Goal: Find specific page/section: Find specific page/section

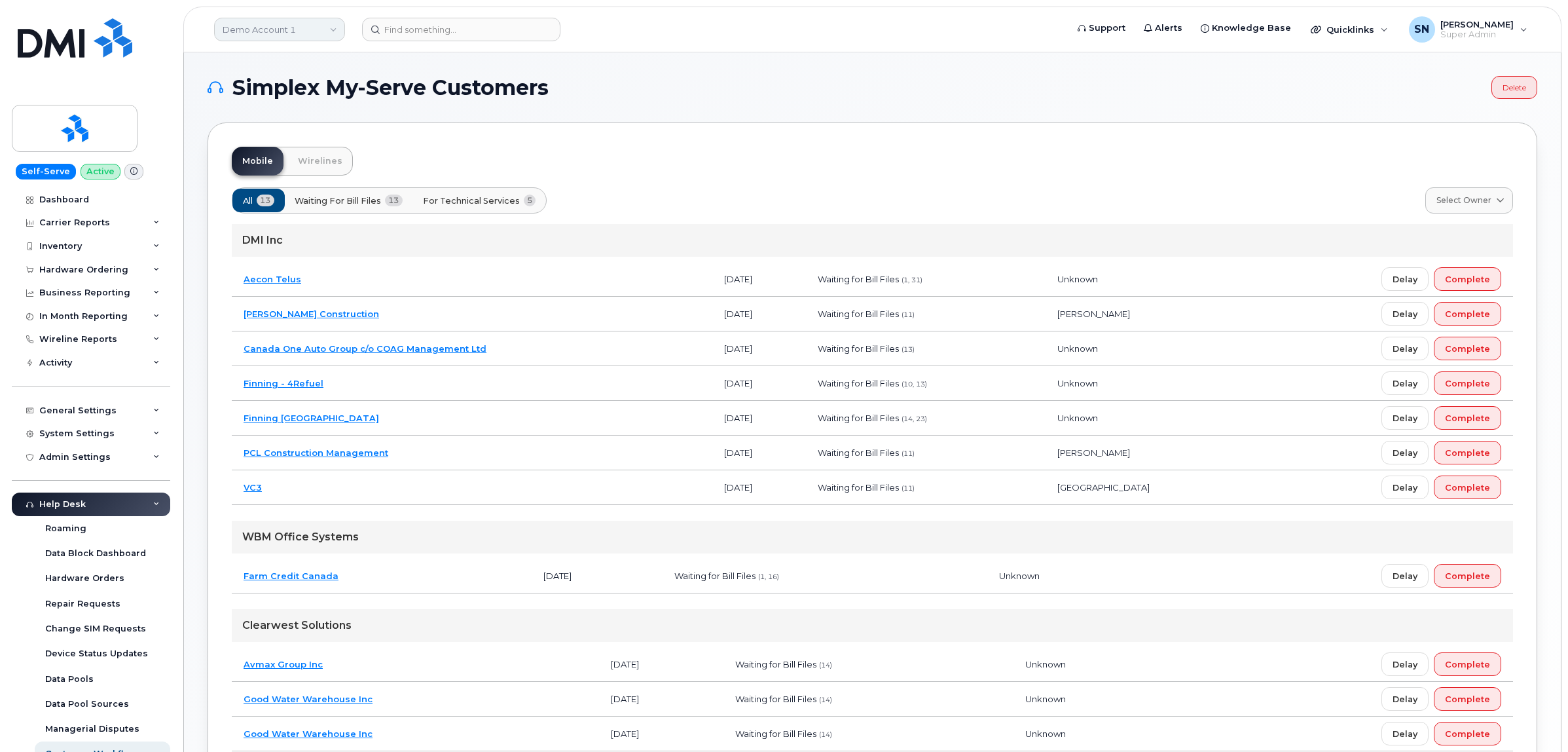
click at [279, 24] on link "Demo Account 1" at bounding box center [279, 30] width 131 height 24
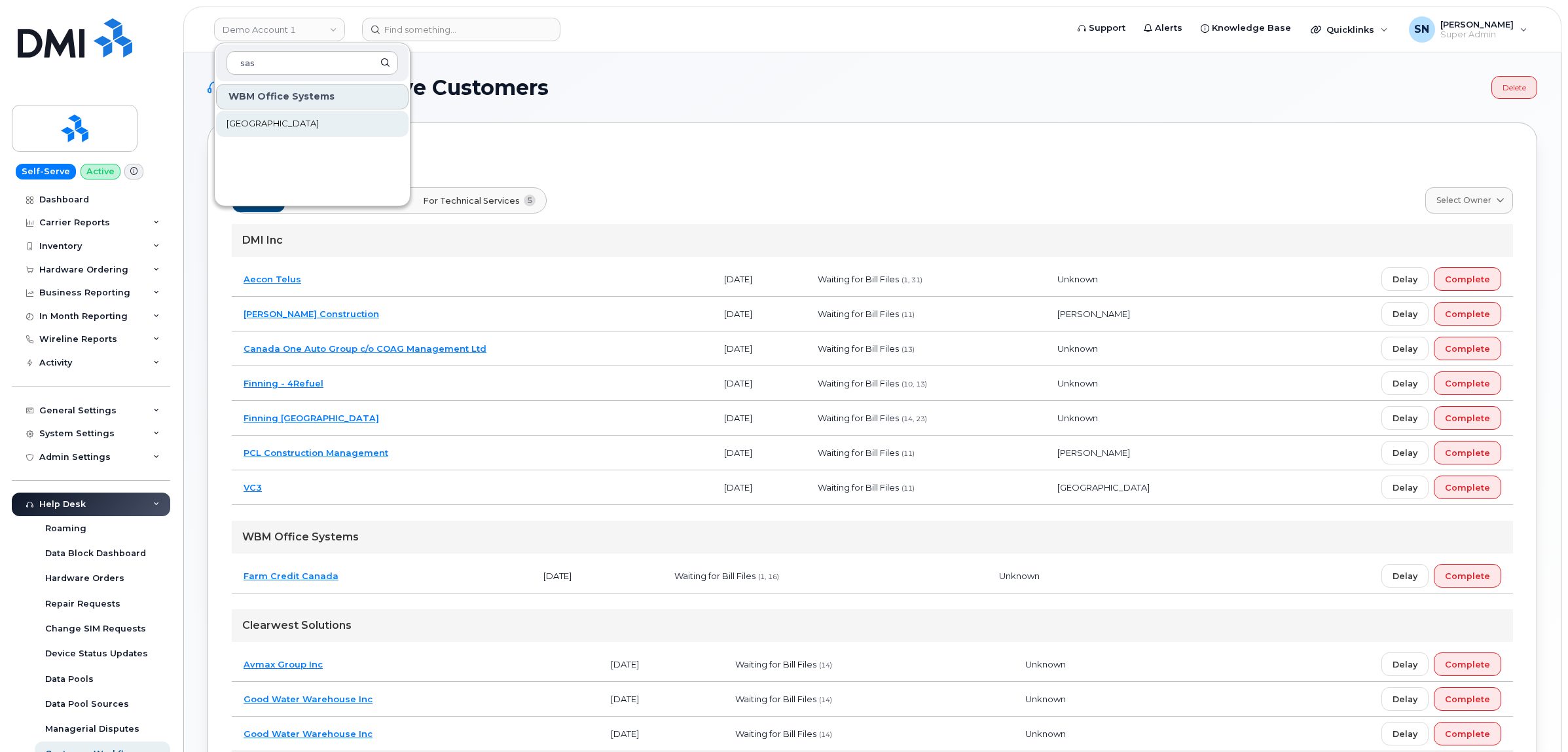
type input "sas"
click at [278, 117] on span "[GEOGRAPHIC_DATA]" at bounding box center [272, 123] width 92 height 13
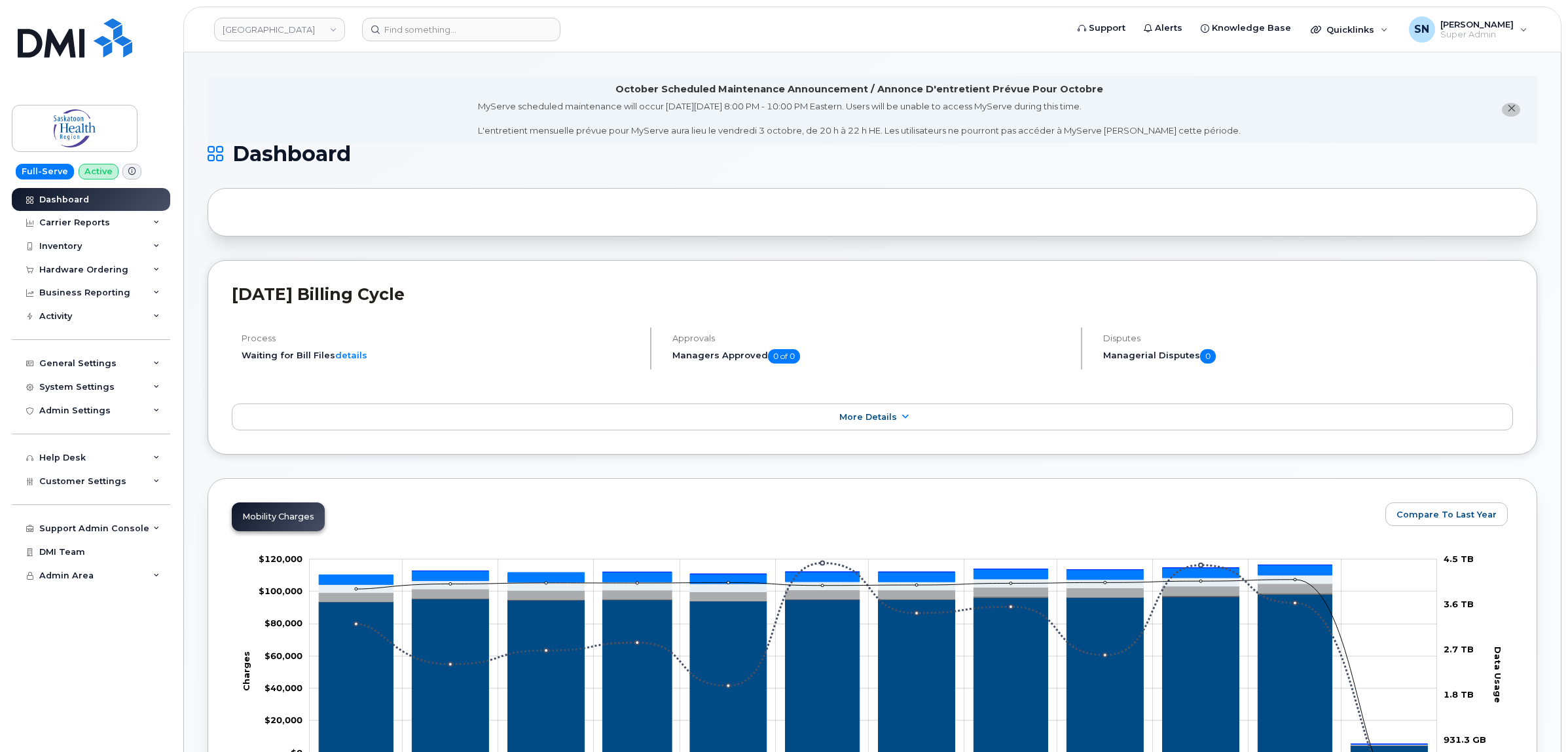
click at [1507, 104] on icon "close notification" at bounding box center [1511, 108] width 8 height 8
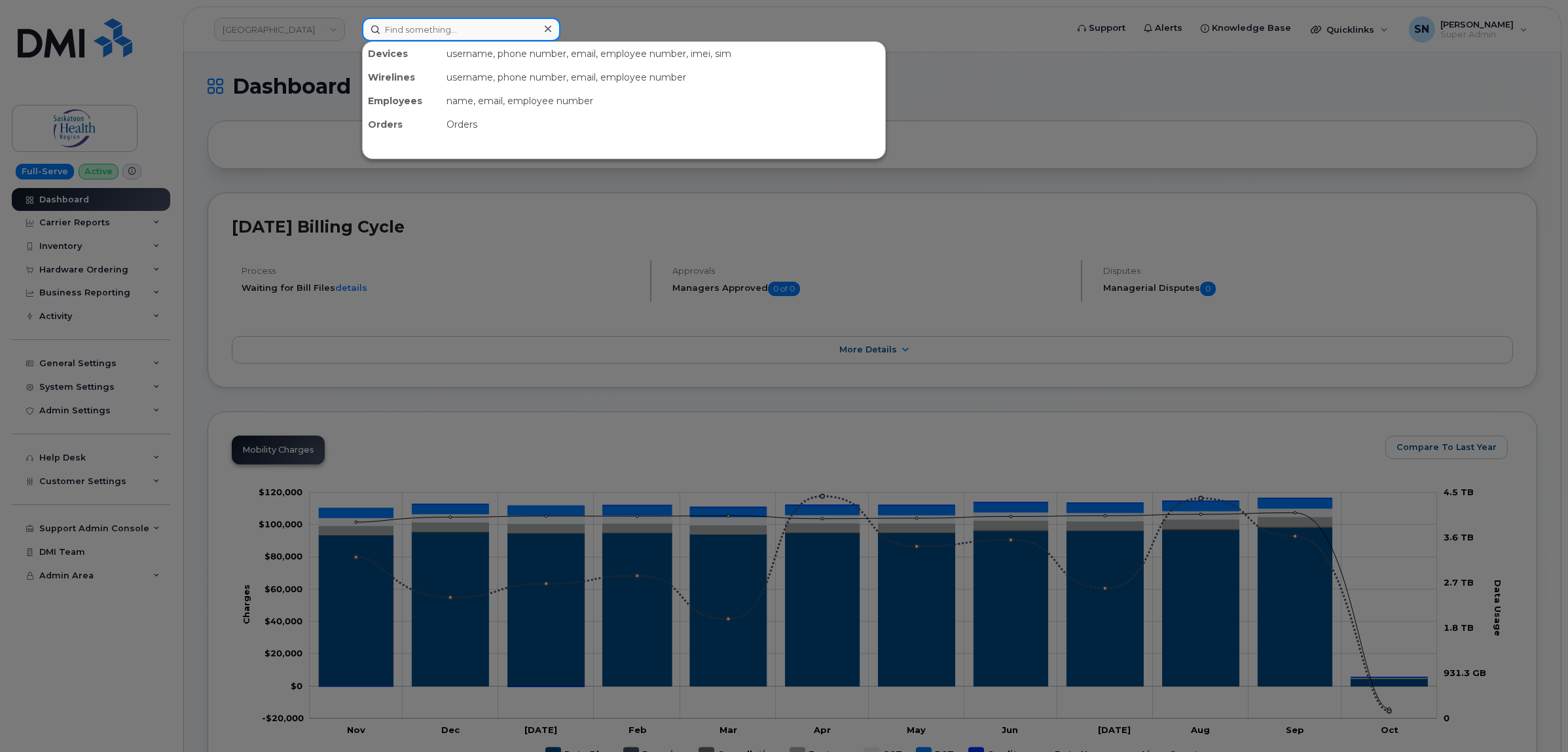
click at [528, 30] on input at bounding box center [461, 30] width 199 height 24
paste input "5063803945"
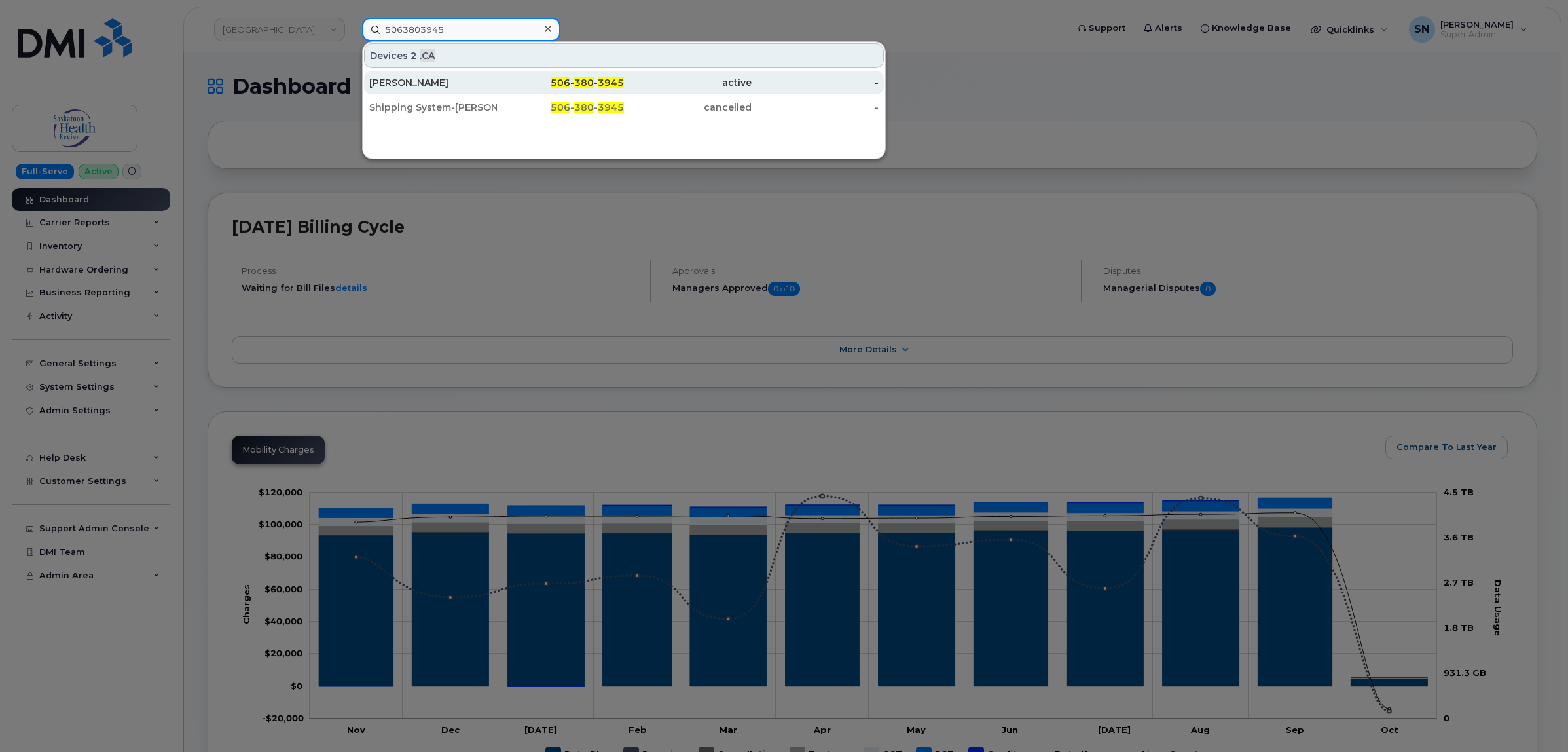
type input "5063803945"
click at [482, 80] on div "Wayne Walton" at bounding box center [433, 82] width 128 height 13
